Goal: Task Accomplishment & Management: Use online tool/utility

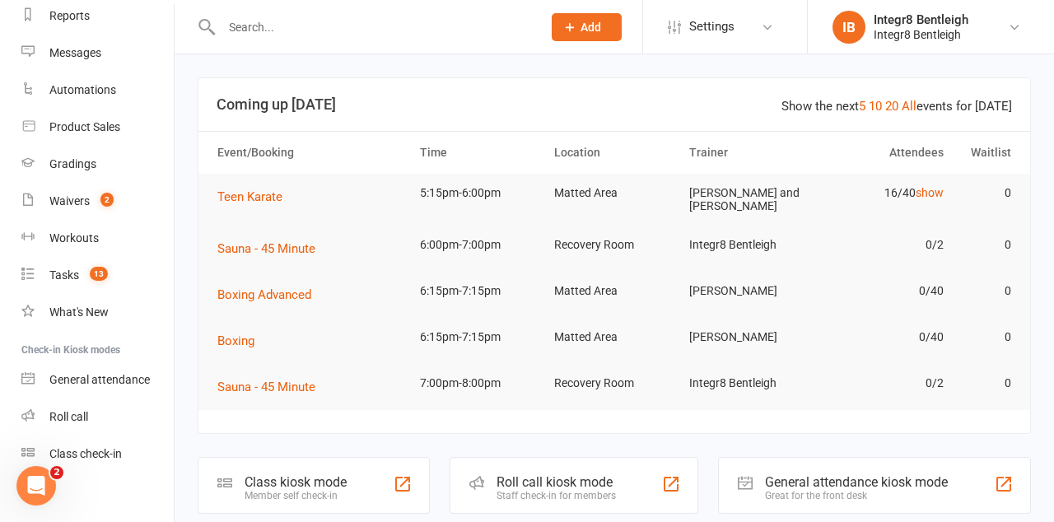
scroll to position [232, 0]
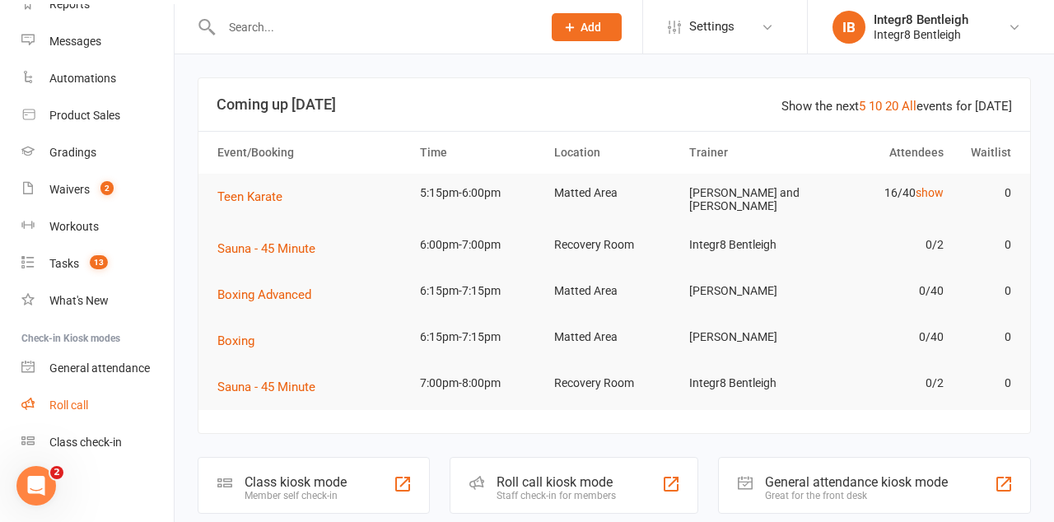
click at [63, 416] on link "Roll call" at bounding box center [97, 405] width 152 height 37
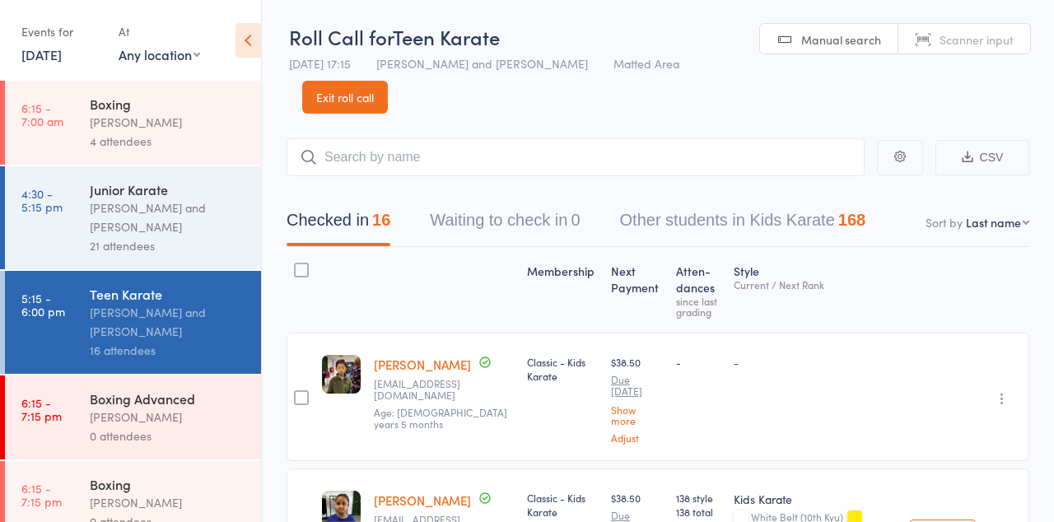
click at [65, 219] on link "4:30 - 5:15 pm Junior Karate [PERSON_NAME] and [PERSON_NAME] 21 attendees" at bounding box center [133, 217] width 256 height 103
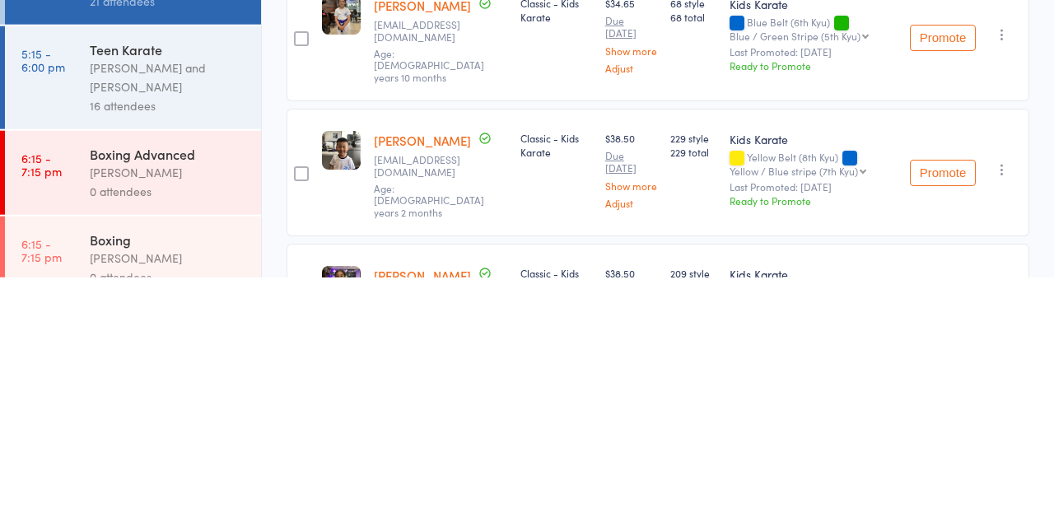
scroll to position [2198, 0]
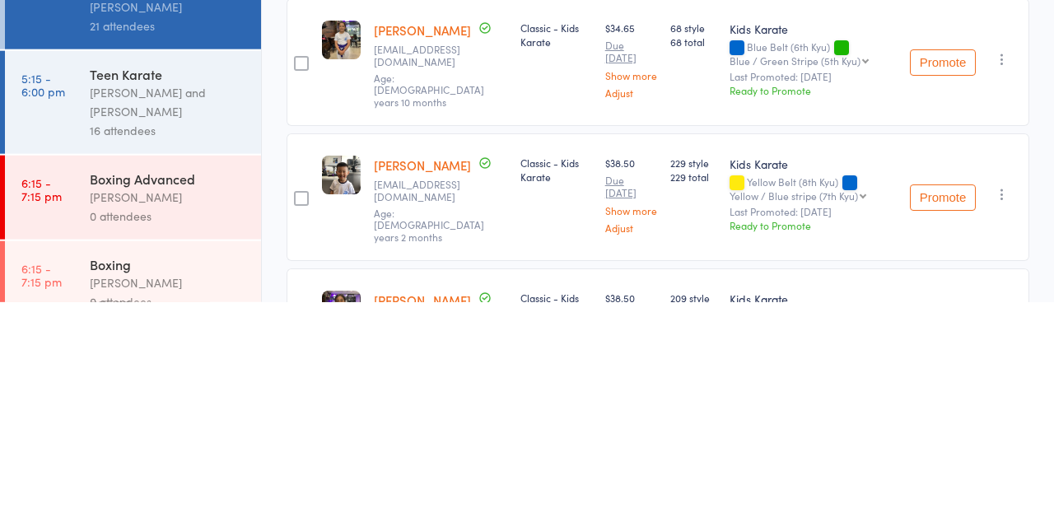
click at [46, 332] on link "5:15 - 6:00 pm Teen Karate [PERSON_NAME] and [PERSON_NAME] 16 attendees" at bounding box center [133, 322] width 256 height 103
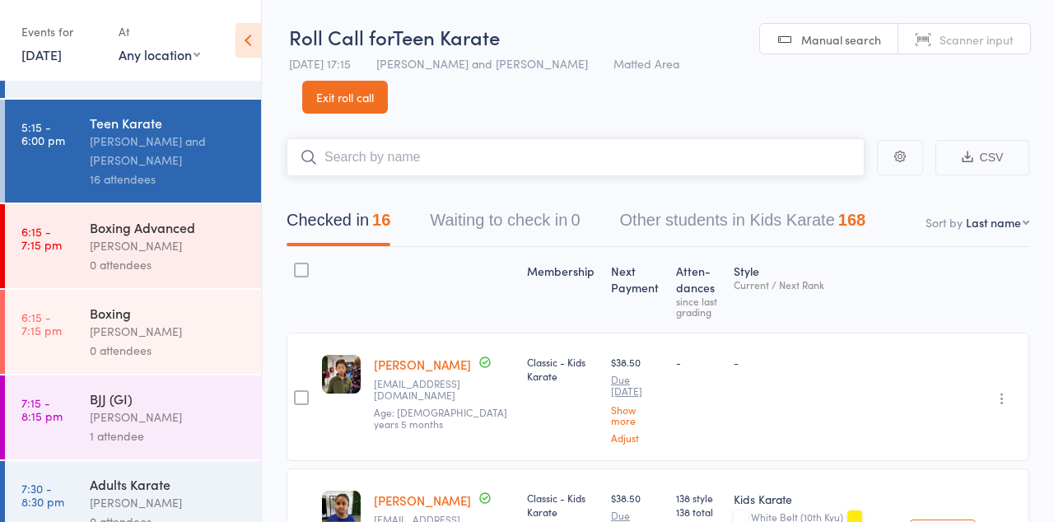
scroll to position [183, 0]
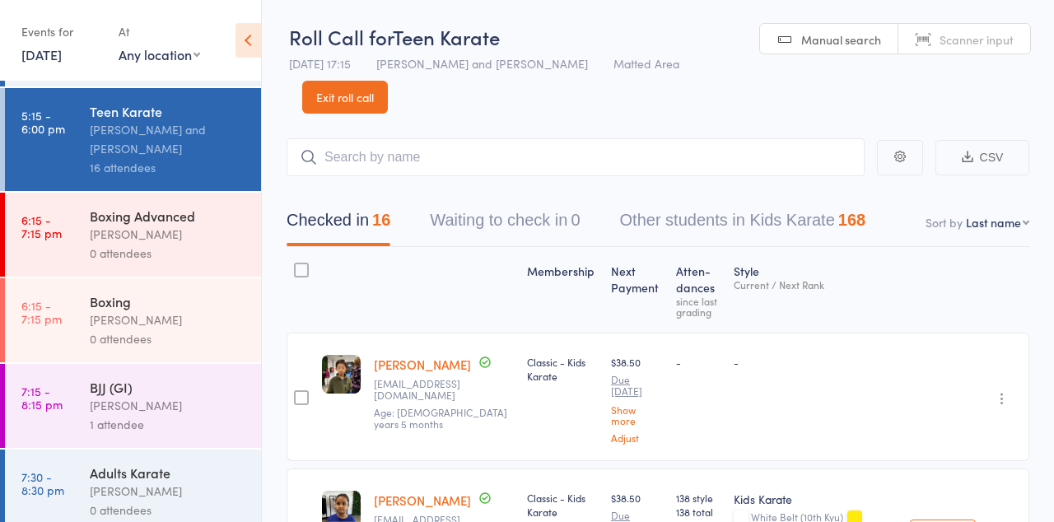
click at [64, 149] on link "5:15 - 6:00 pm Teen Karate [PERSON_NAME] and [PERSON_NAME] 16 attendees" at bounding box center [133, 139] width 256 height 103
click at [257, 23] on icon at bounding box center [248, 40] width 26 height 35
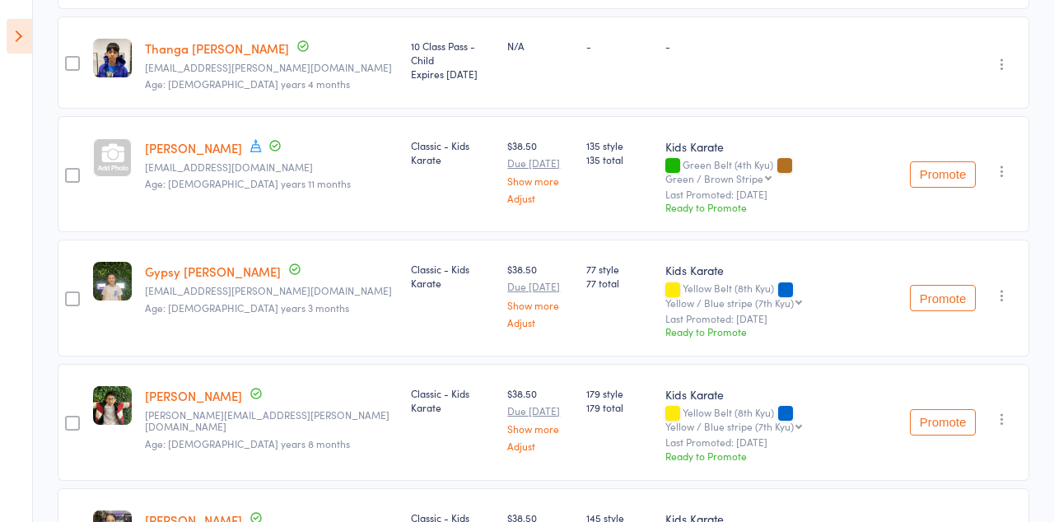
scroll to position [0, 0]
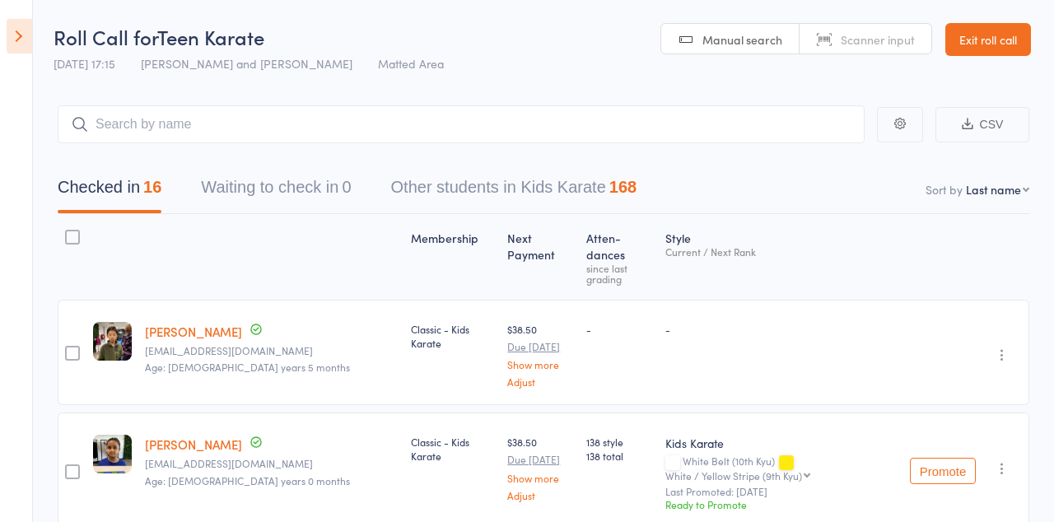
click at [15, 38] on icon at bounding box center [20, 36] width 26 height 35
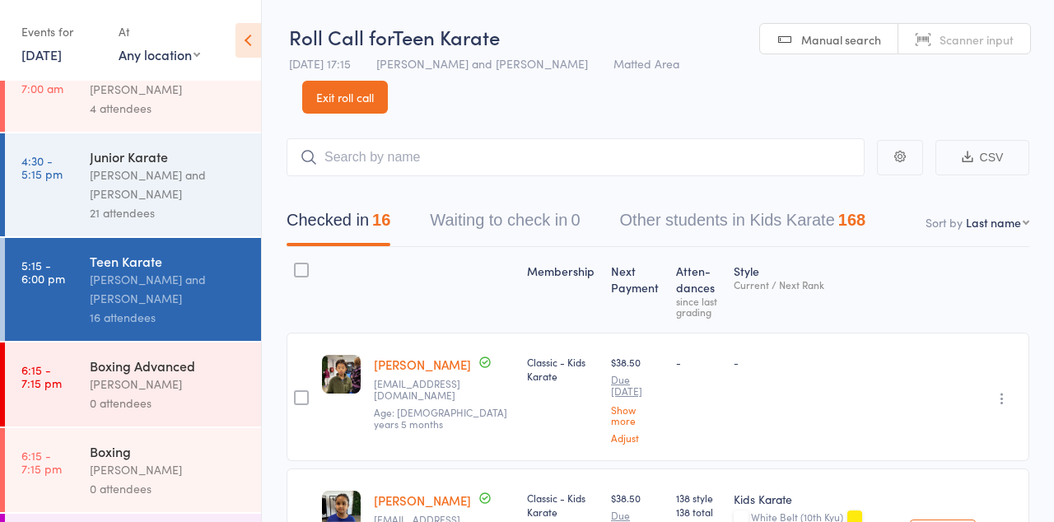
scroll to position [29, 0]
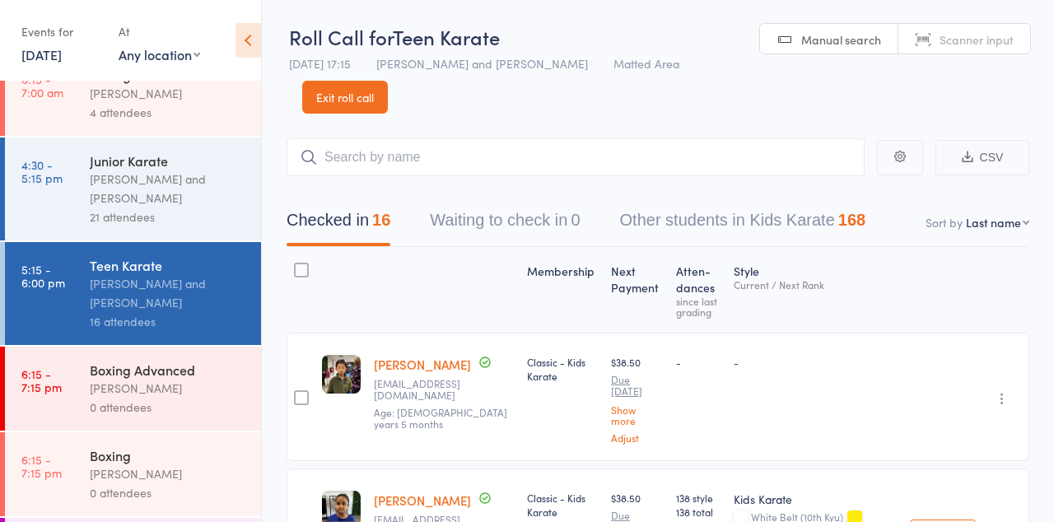
click at [178, 191] on div "[PERSON_NAME] and [PERSON_NAME]" at bounding box center [168, 189] width 157 height 38
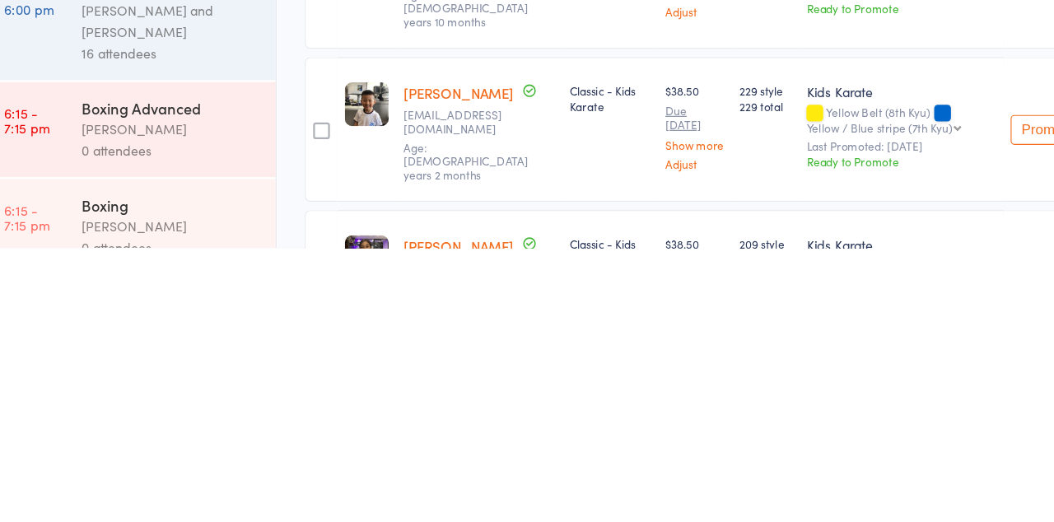
scroll to position [2197, 0]
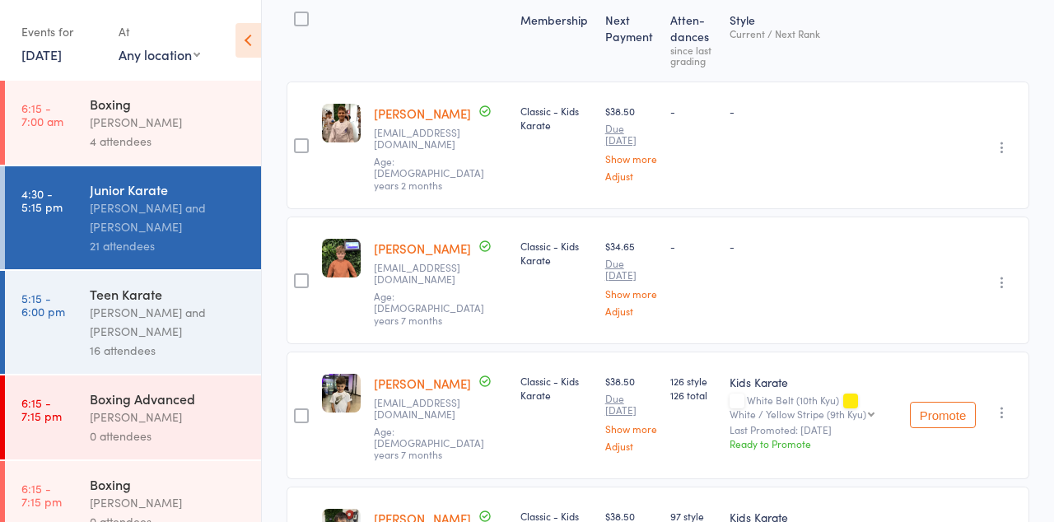
scroll to position [0, 0]
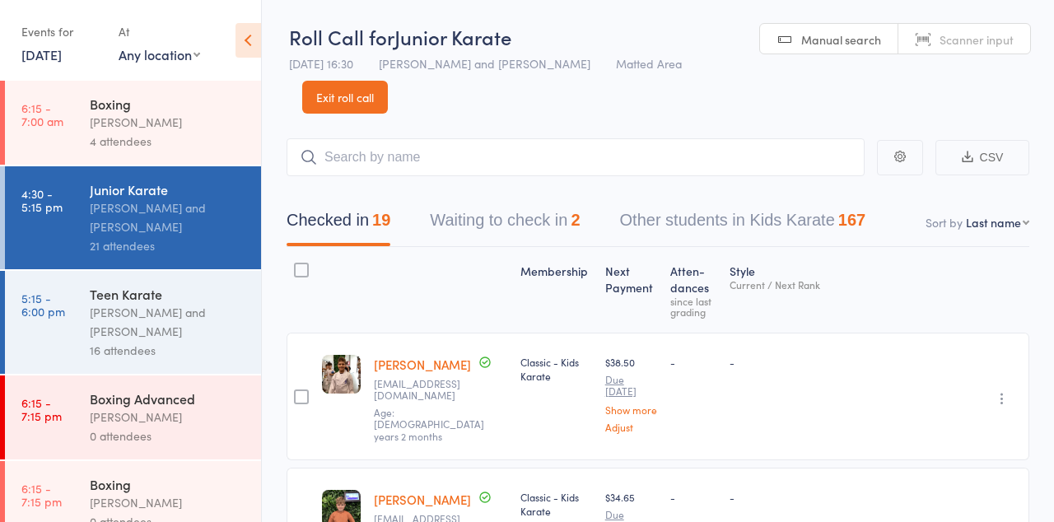
click at [549, 224] on button "Waiting to check in 2" at bounding box center [505, 224] width 150 height 44
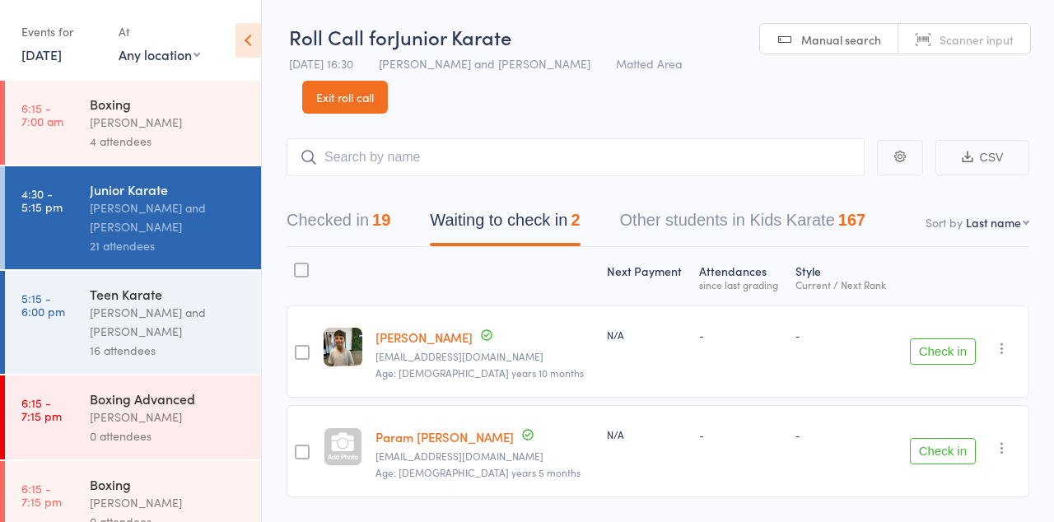
click at [1007, 351] on icon "button" at bounding box center [1001, 348] width 16 height 16
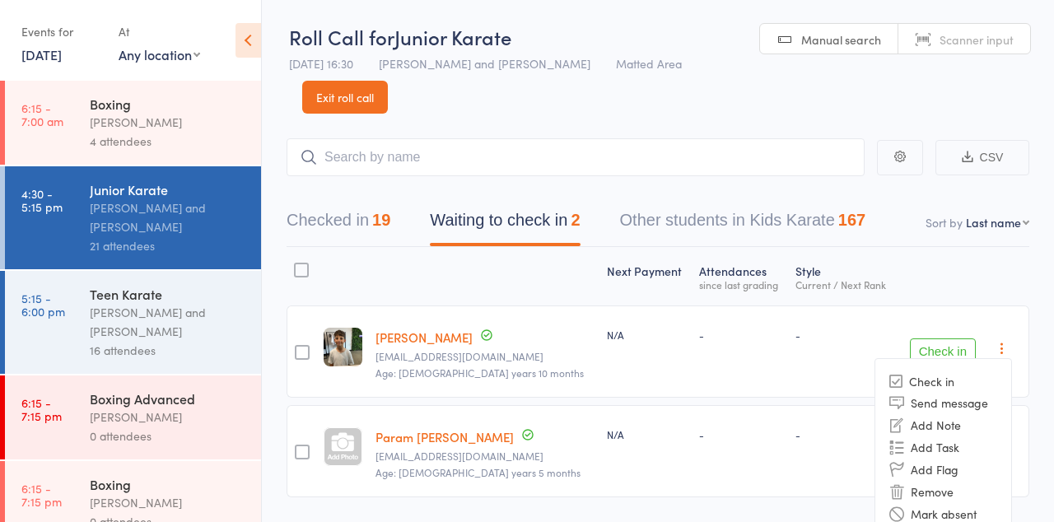
click at [948, 497] on li "Remove" at bounding box center [943, 491] width 136 height 22
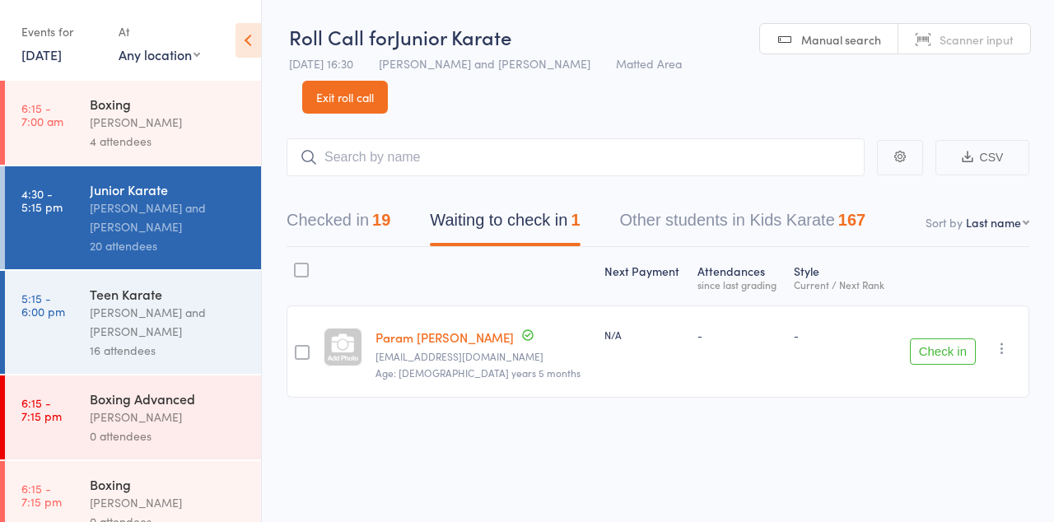
click at [937, 351] on button "Check in" at bounding box center [942, 351] width 66 height 26
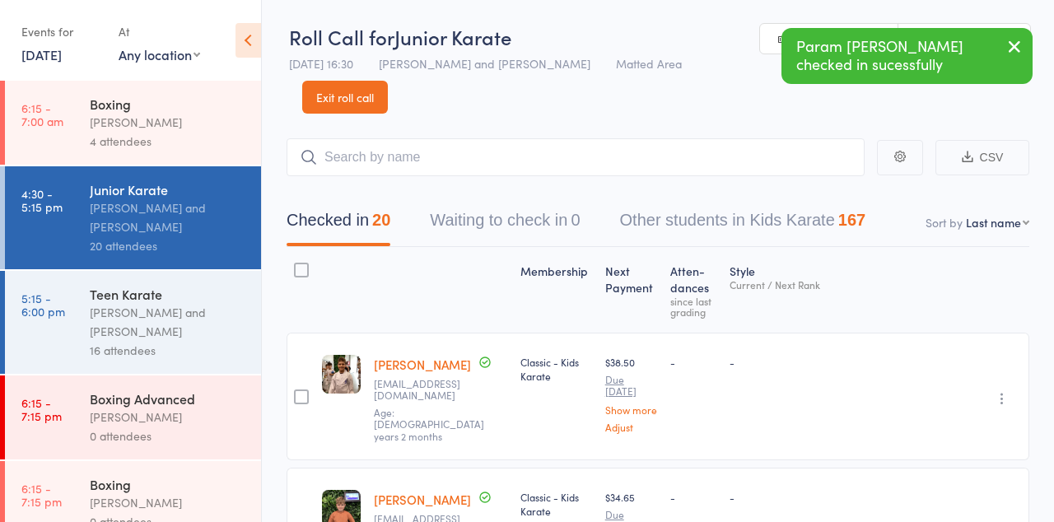
click at [63, 325] on link "5:15 - 6:00 pm Teen Karate [PERSON_NAME] and [PERSON_NAME] 16 attendees" at bounding box center [133, 322] width 256 height 103
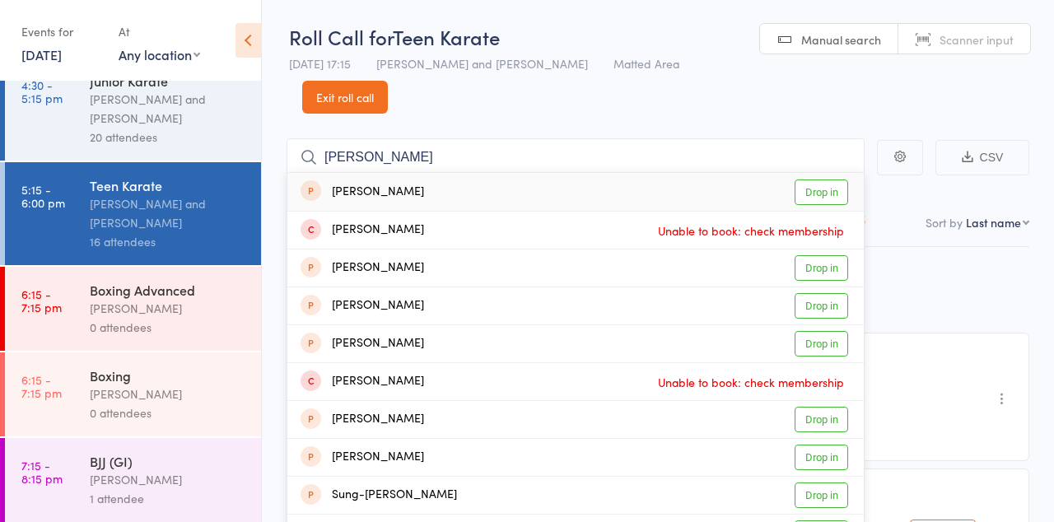
scroll to position [109, 0]
click at [181, 210] on div "[PERSON_NAME] and [PERSON_NAME]" at bounding box center [168, 213] width 157 height 38
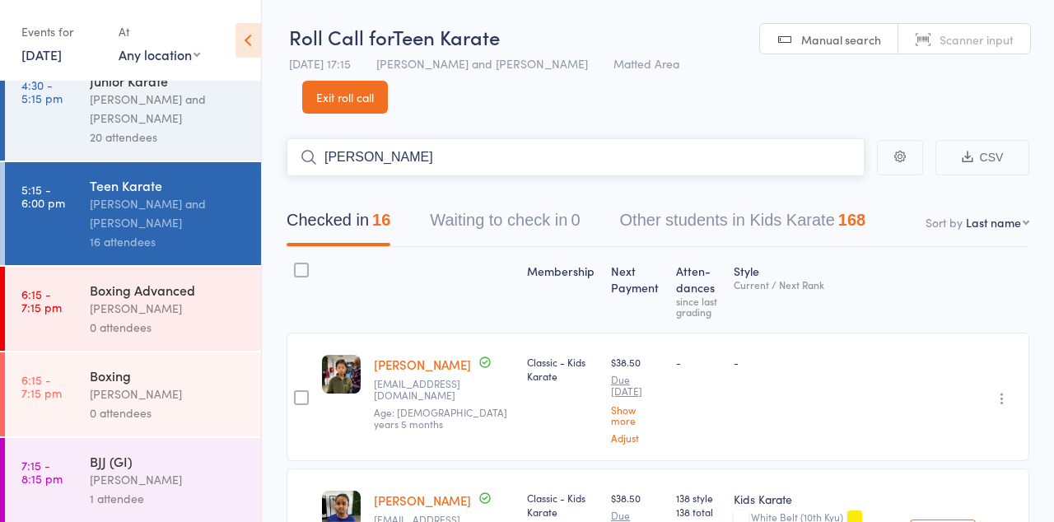
click at [404, 158] on input "[PERSON_NAME]" at bounding box center [575, 157] width 578 height 38
type input "L"
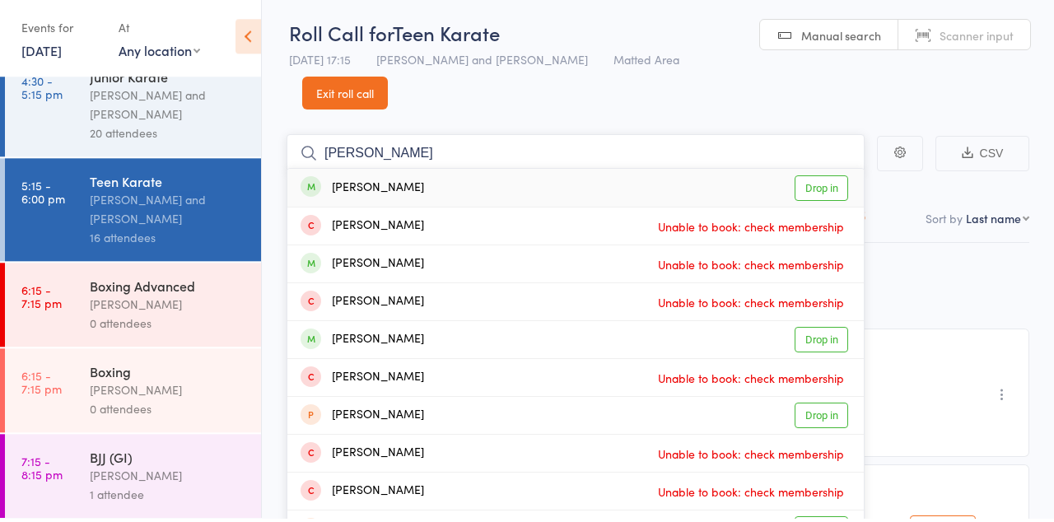
type input "[PERSON_NAME]"
click at [825, 191] on link "Drop in" at bounding box center [820, 192] width 53 height 26
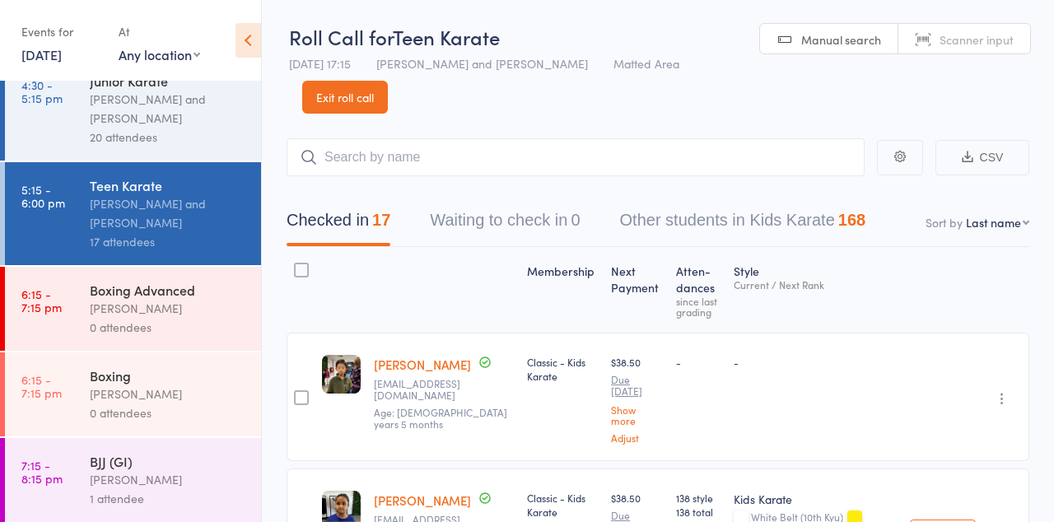
click at [53, 133] on link "4:30 - 5:15 pm Junior Karate [PERSON_NAME] and [PERSON_NAME] 20 attendees" at bounding box center [133, 109] width 256 height 103
click at [407, 165] on input "search" at bounding box center [575, 157] width 578 height 38
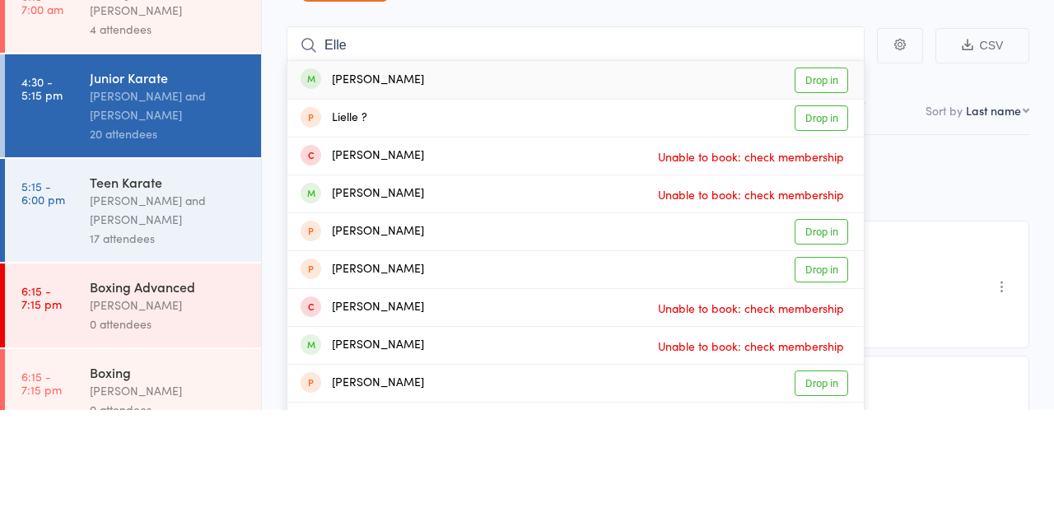
type input "Elle"
click at [828, 194] on link "Drop in" at bounding box center [820, 192] width 53 height 26
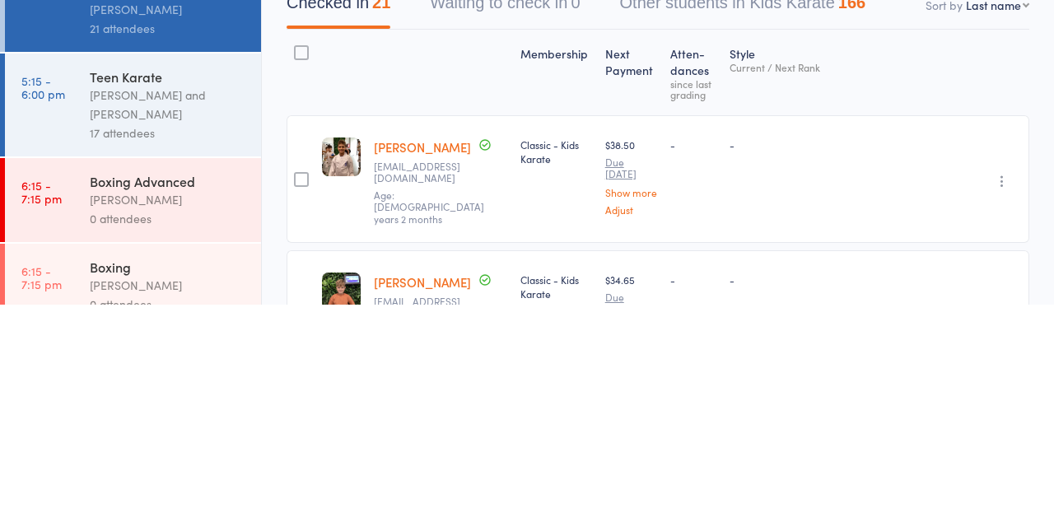
click at [66, 327] on link "5:15 - 6:00 pm Teen Karate [PERSON_NAME] and [PERSON_NAME] 17 attendees" at bounding box center [133, 322] width 256 height 103
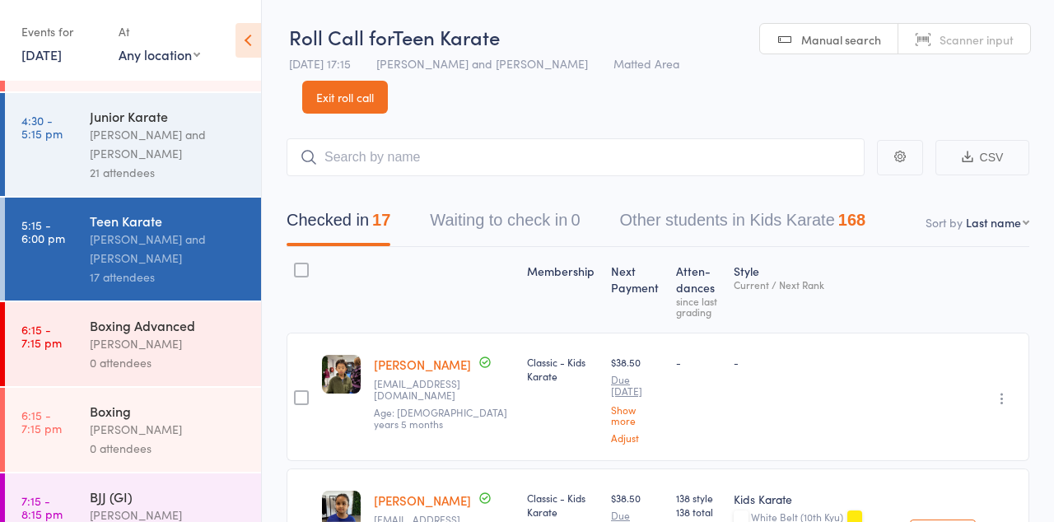
scroll to position [71, 0]
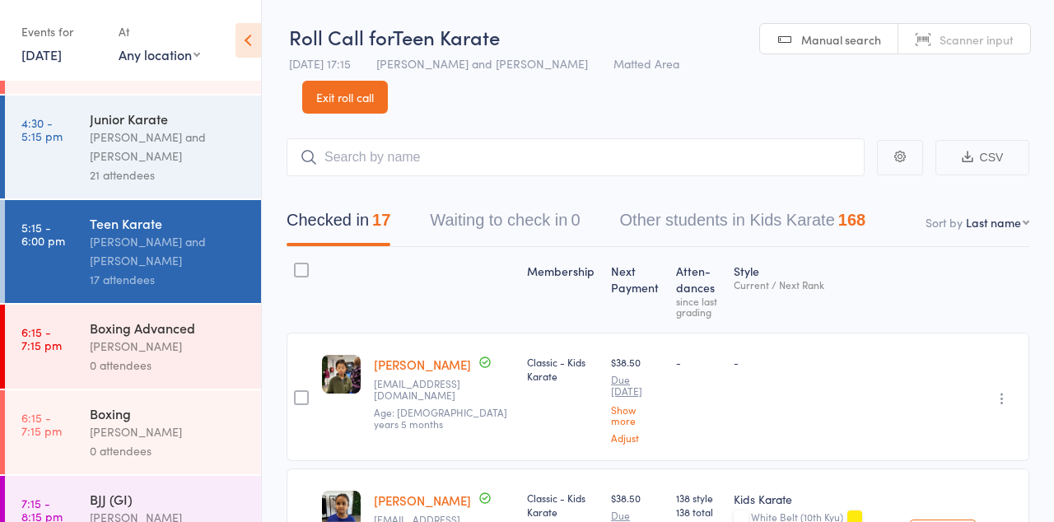
click at [187, 161] on div "[PERSON_NAME] and [PERSON_NAME]" at bounding box center [168, 147] width 157 height 38
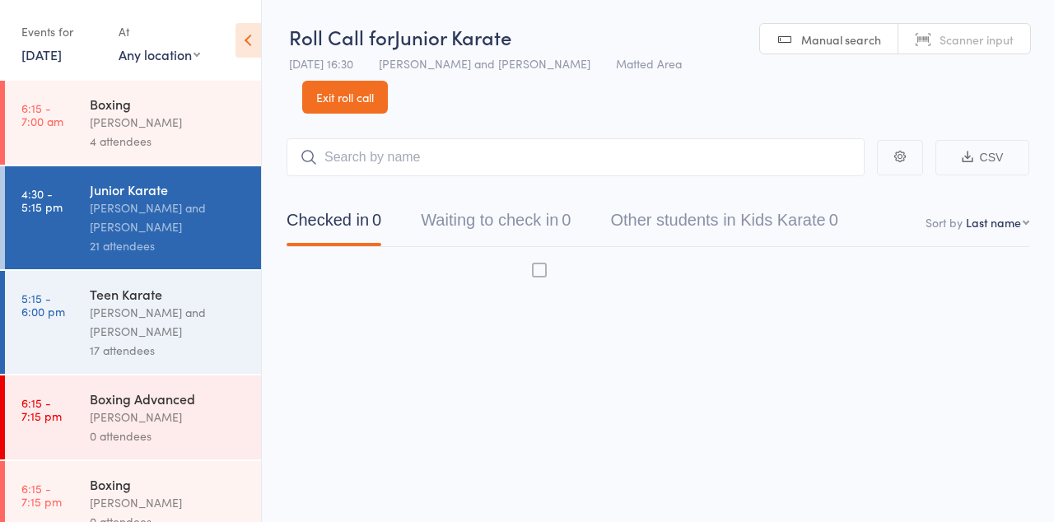
click at [179, 163] on div "Boxing [PERSON_NAME] 4 attendees" at bounding box center [175, 123] width 171 height 84
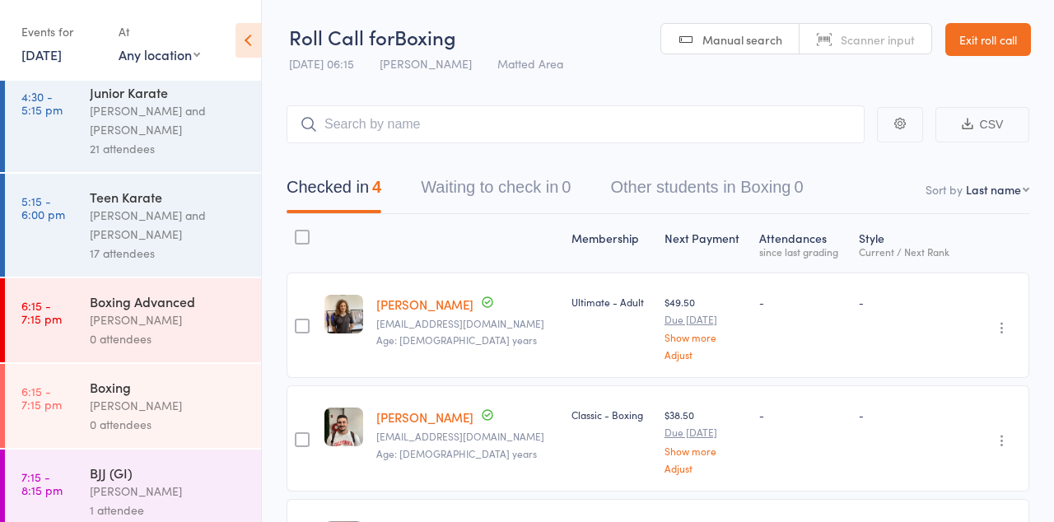
scroll to position [119, 0]
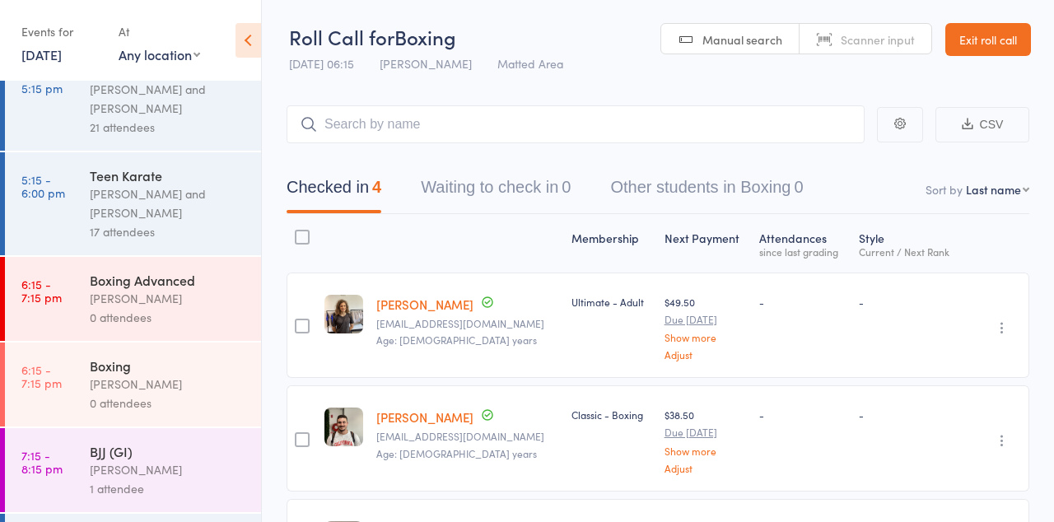
click at [196, 133] on div "21 attendees" at bounding box center [168, 127] width 157 height 19
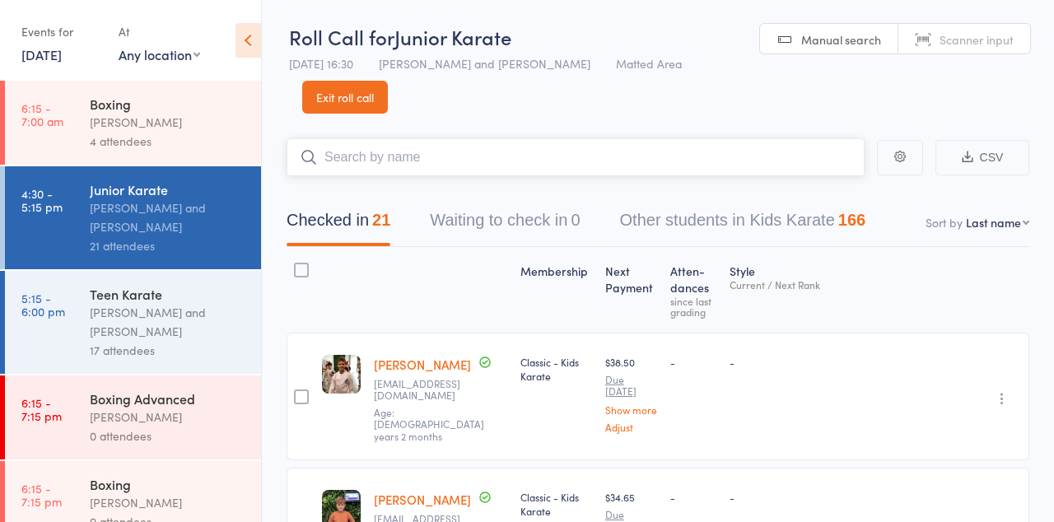
type input "R"
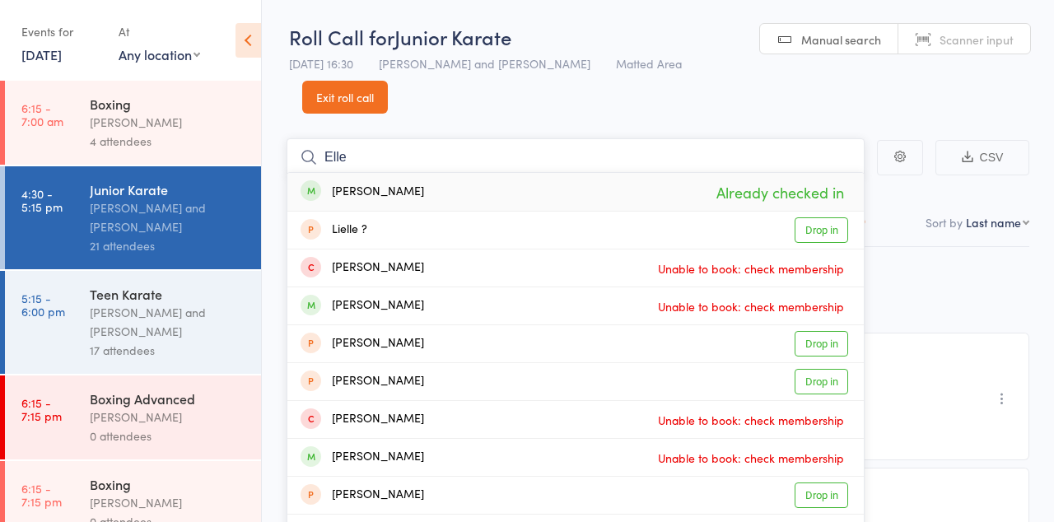
type input "Elle"
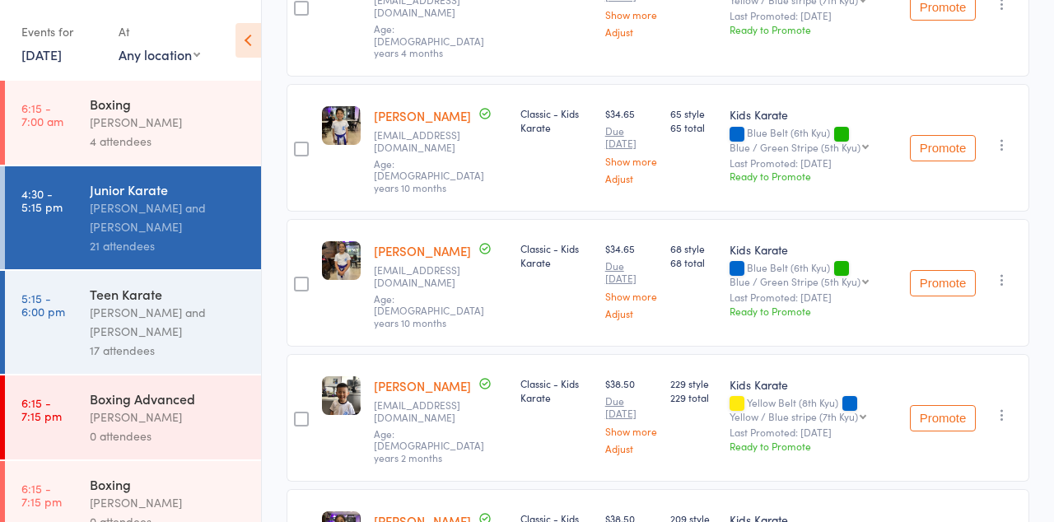
scroll to position [2199, 0]
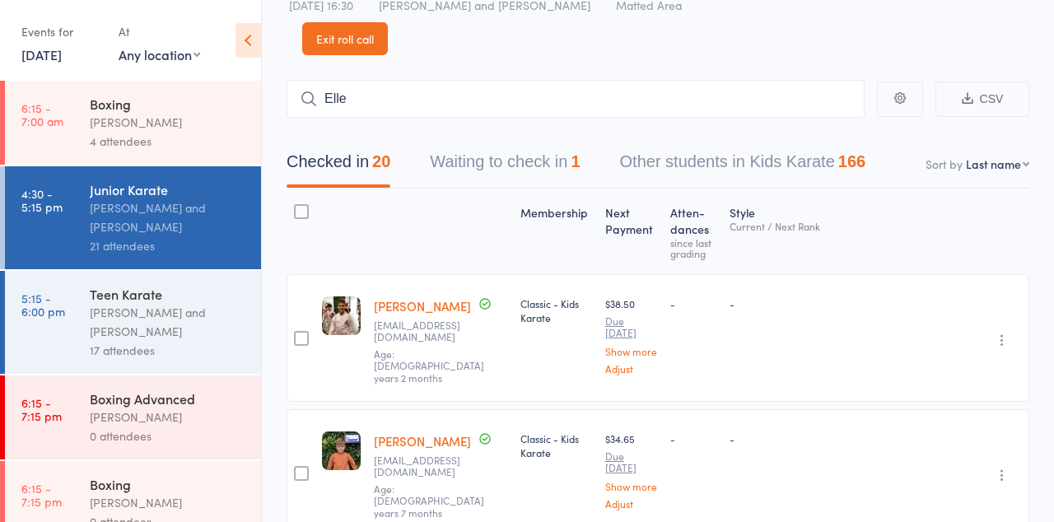
scroll to position [0, 0]
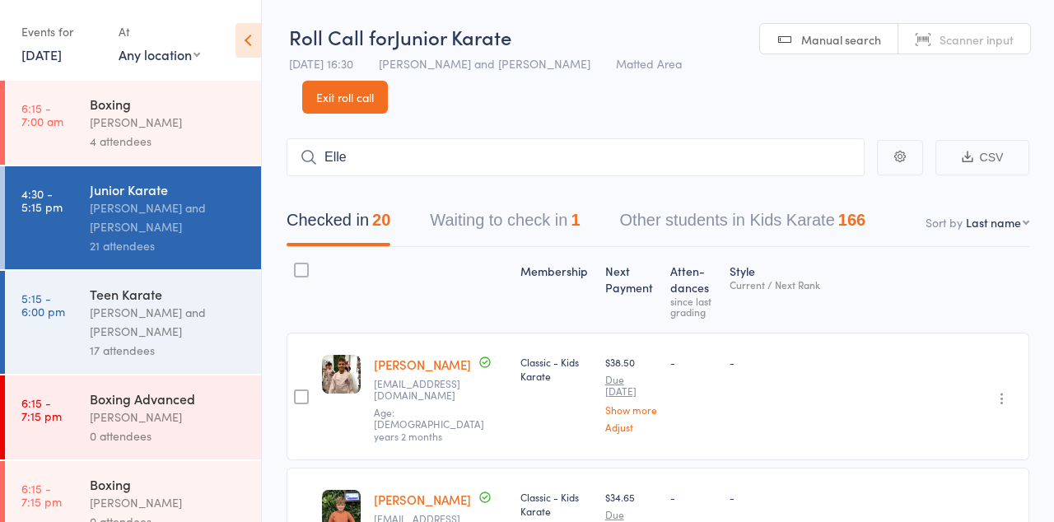
click at [540, 224] on button "Waiting to check in 1" at bounding box center [505, 224] width 150 height 44
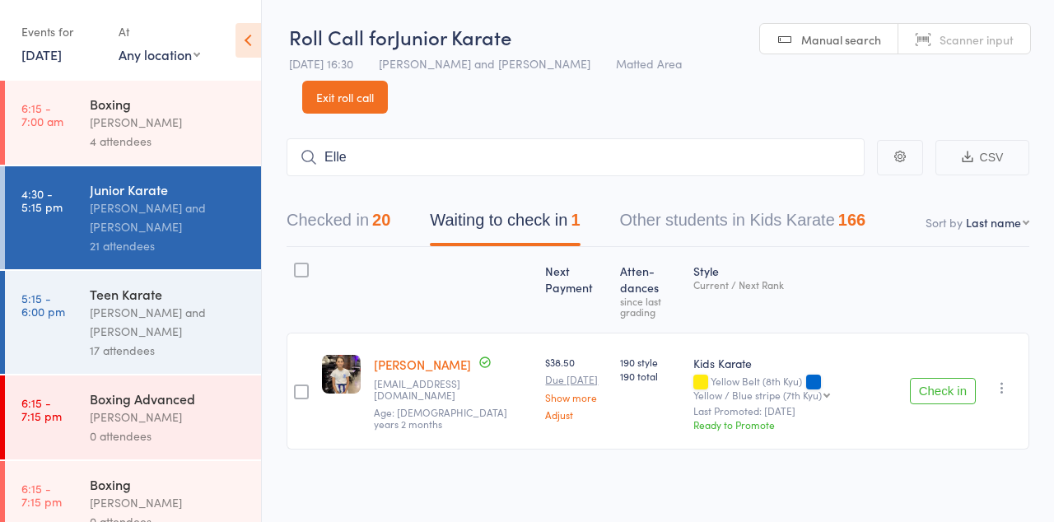
click at [1008, 379] on icon "button" at bounding box center [1001, 387] width 16 height 16
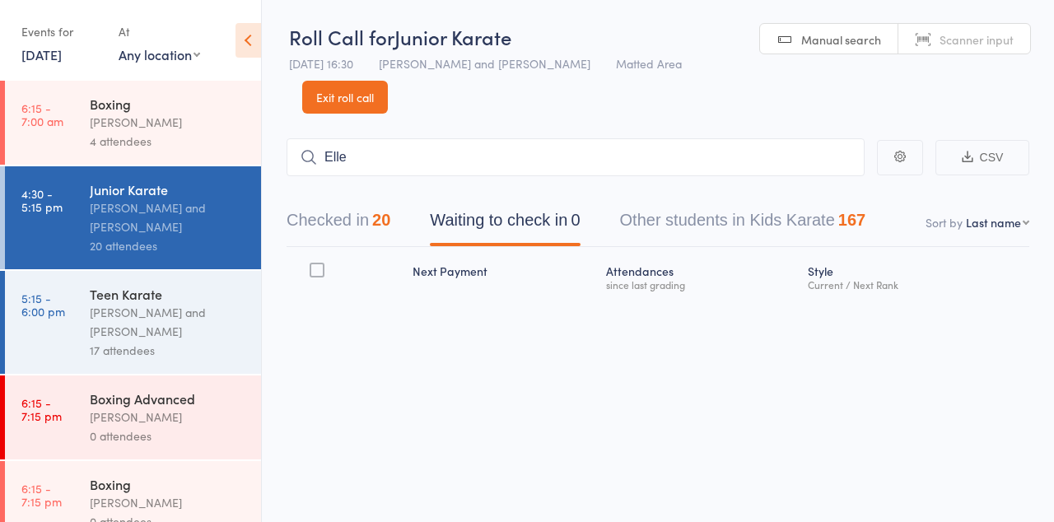
click at [151, 341] on div "[PERSON_NAME] and [PERSON_NAME]" at bounding box center [168, 322] width 157 height 38
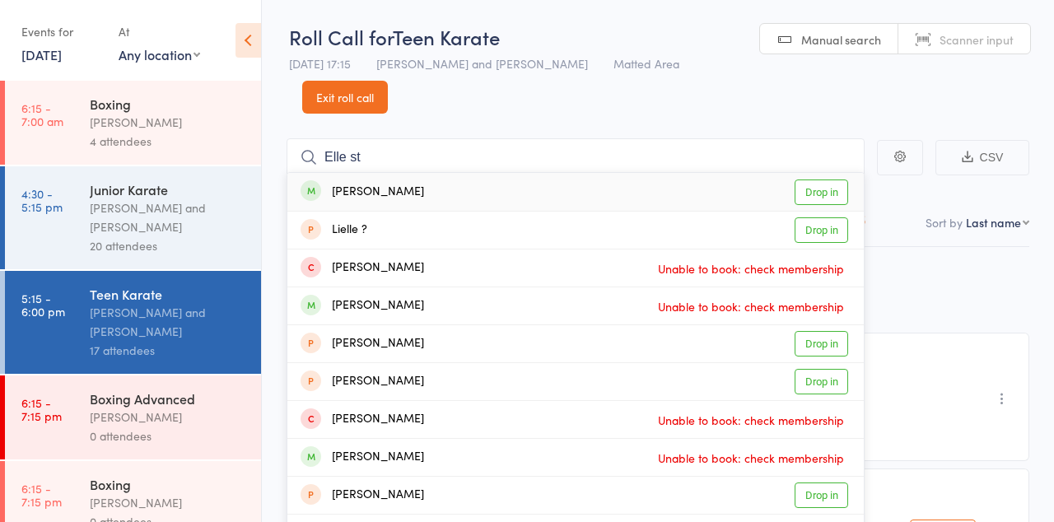
type input "Elle st"
click at [825, 196] on link "Drop in" at bounding box center [820, 192] width 53 height 26
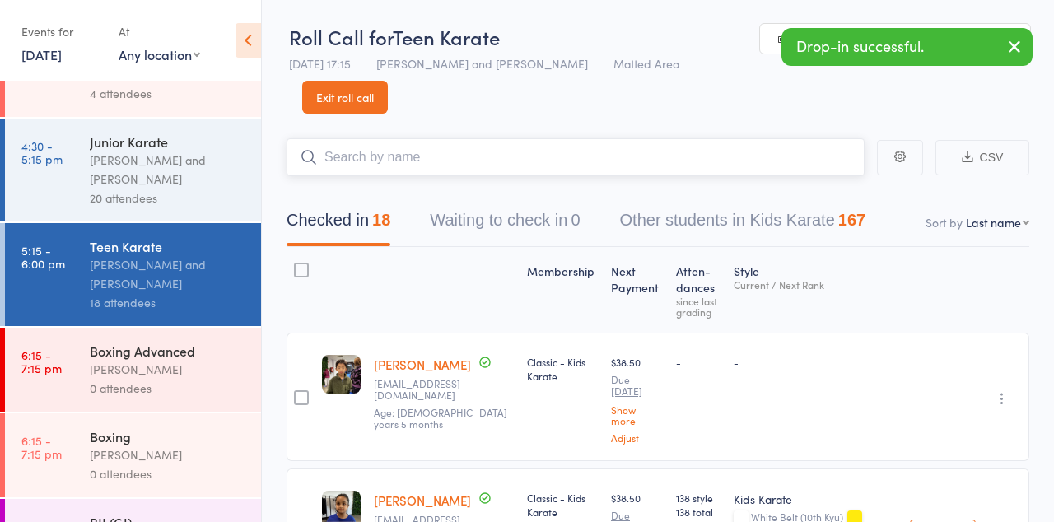
scroll to position [135, 0]
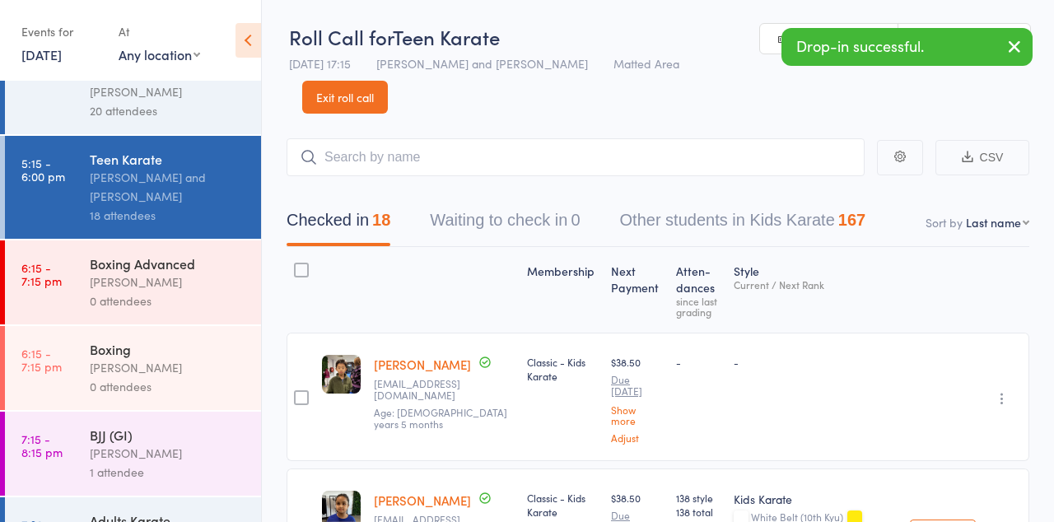
click at [72, 293] on link "6:15 - 7:15 pm Boxing Advanced [PERSON_NAME] 0 attendees" at bounding box center [133, 282] width 256 height 84
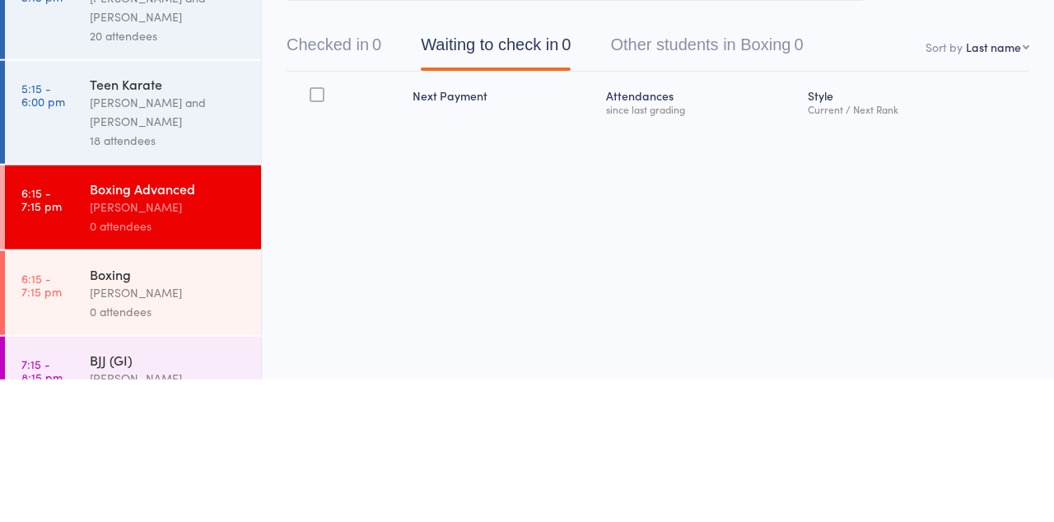
scroll to position [63, 0]
